Goal: Task Accomplishment & Management: Manage account settings

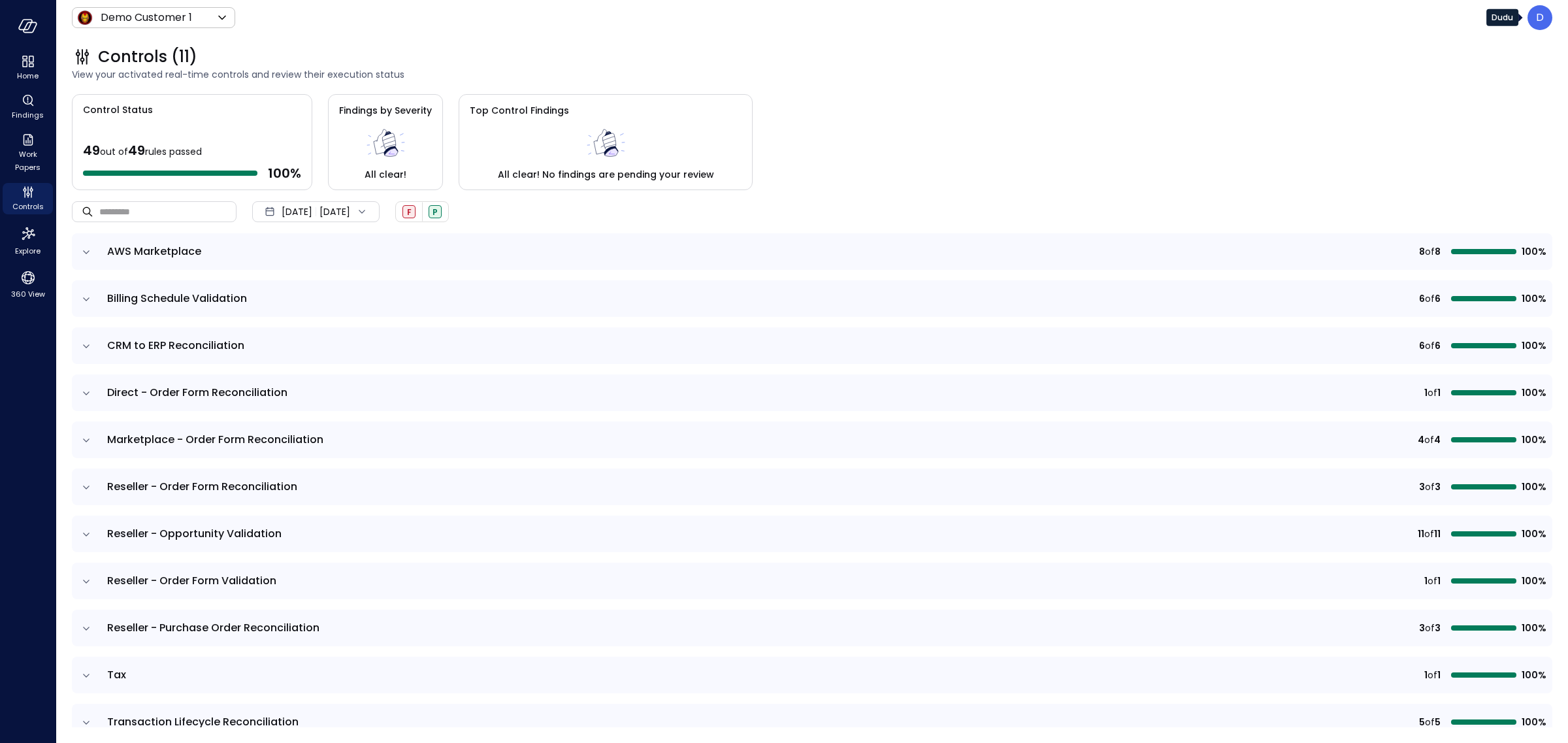
click at [1547, 12] on div "D" at bounding box center [1540, 18] width 25 height 25
click at [1458, 180] on link "Log out" at bounding box center [1444, 178] width 30 height 13
